Goal: Transaction & Acquisition: Download file/media

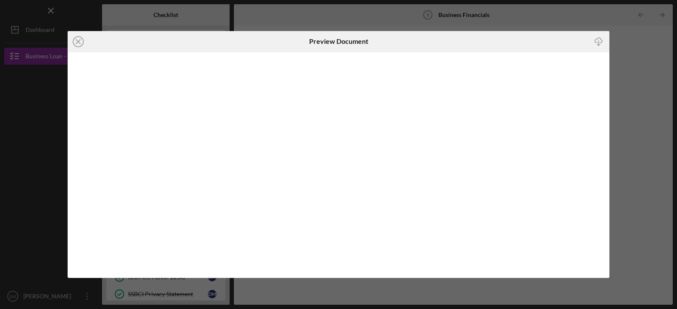
scroll to position [85, 0]
click at [398, 292] on div "Icon/Close Preview Document Icon/Download" at bounding box center [338, 154] width 677 height 309
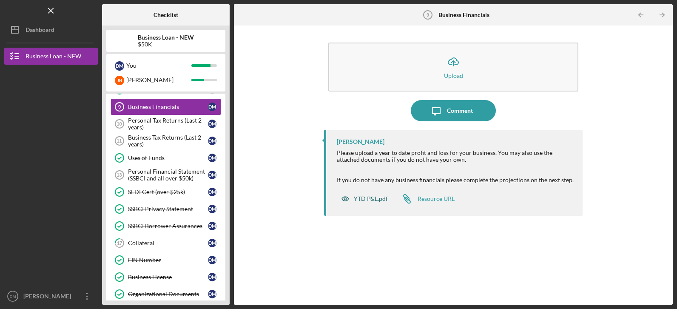
click at [375, 199] on div "YTD P&L.pdf" at bounding box center [371, 198] width 34 height 7
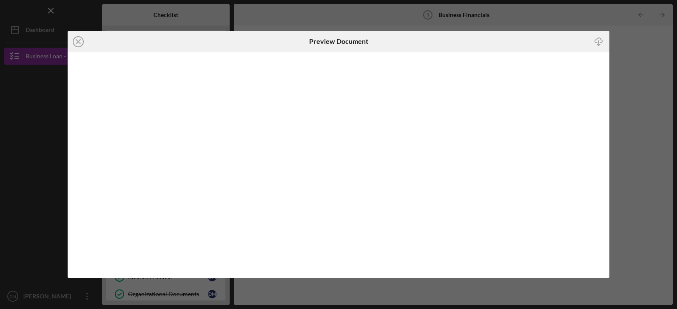
click at [598, 43] on icon "Icon/Download" at bounding box center [598, 41] width 19 height 19
